Goal: Information Seeking & Learning: Find specific page/section

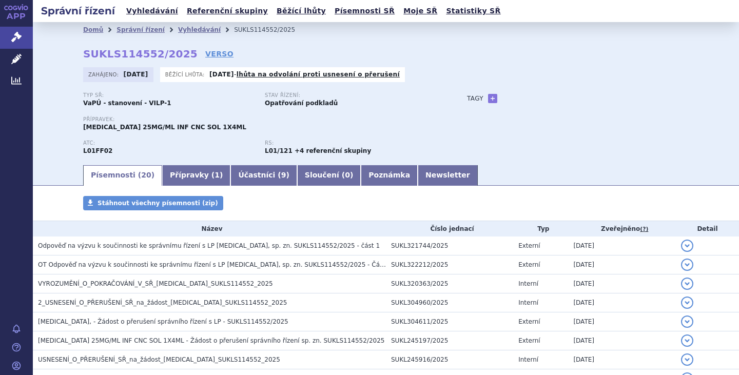
click at [180, 24] on li "Vyhledávání" at bounding box center [206, 29] width 56 height 15
click at [181, 27] on link "Vyhledávání" at bounding box center [199, 29] width 43 height 7
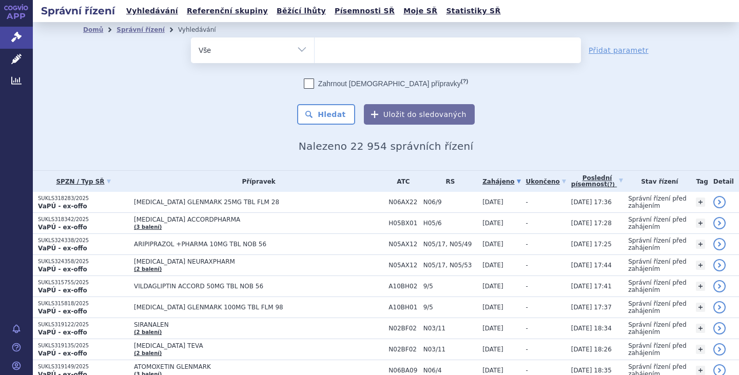
click at [298, 48] on select "Vše Spisová značka Typ SŘ Přípravek/SUKL kód Účastník/Držitel" at bounding box center [252, 48] width 123 height 23
select select "filter-procedure-type"
click at [191, 37] on select "Vše Spisová značka Typ SŘ Přípravek/SUKL kód Účastník/Držitel" at bounding box center [252, 48] width 123 height 23
click at [355, 51] on ul at bounding box center [448, 48] width 266 height 22
click at [315, 51] on select at bounding box center [314, 50] width 1 height 26
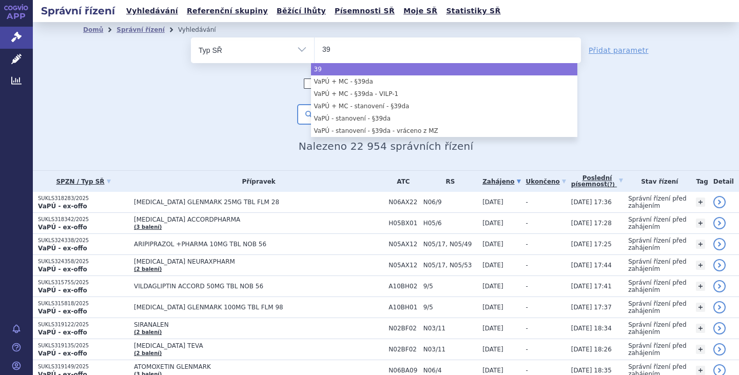
type input "39"
select select "39"
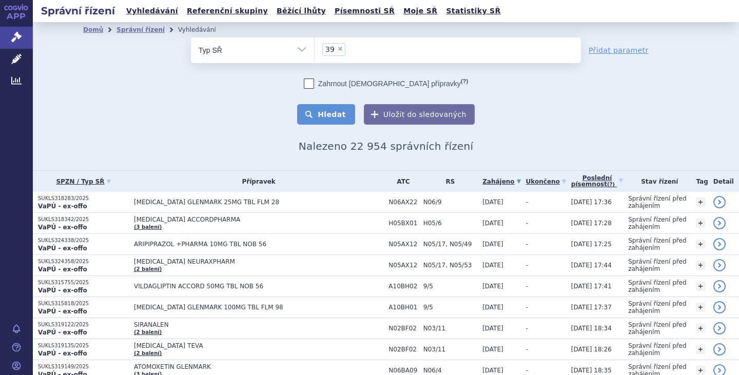
click at [333, 114] on button "Hledat" at bounding box center [326, 114] width 58 height 21
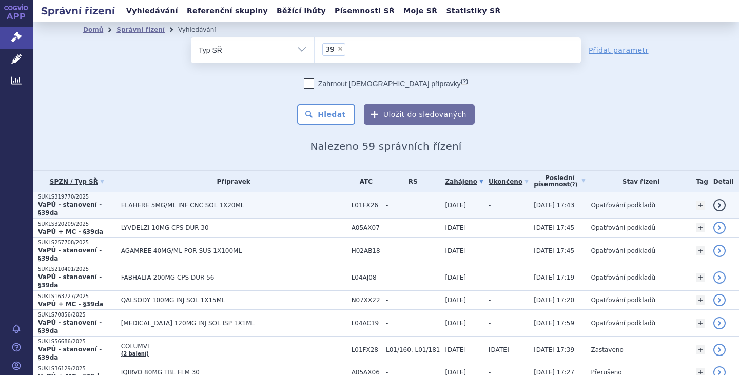
click at [163, 202] on span "ELAHERE 5MG/ML INF CNC SOL 1X20ML" at bounding box center [233, 205] width 225 height 7
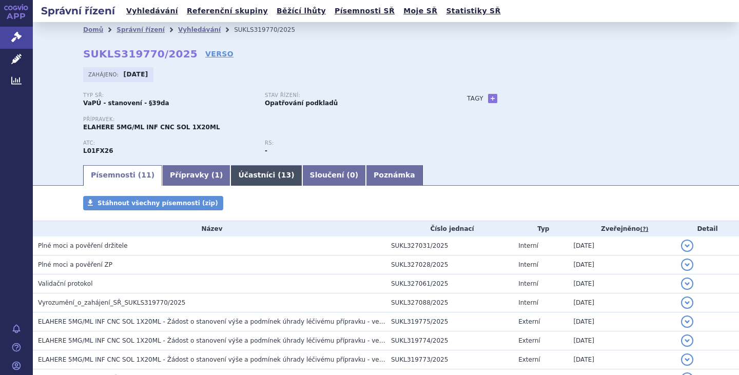
click at [234, 174] on link "Účastníci ( 13 )" at bounding box center [266, 175] width 71 height 21
